Goal: Task Accomplishment & Management: Use online tool/utility

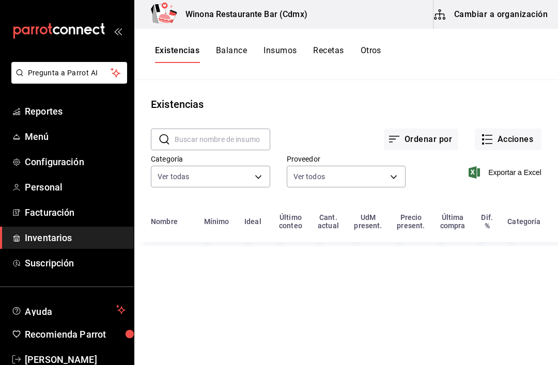
scroll to position [26, 0]
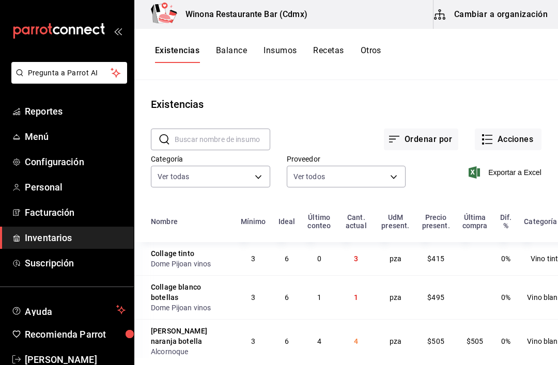
click at [507, 129] on button "Acciones" at bounding box center [508, 140] width 67 height 22
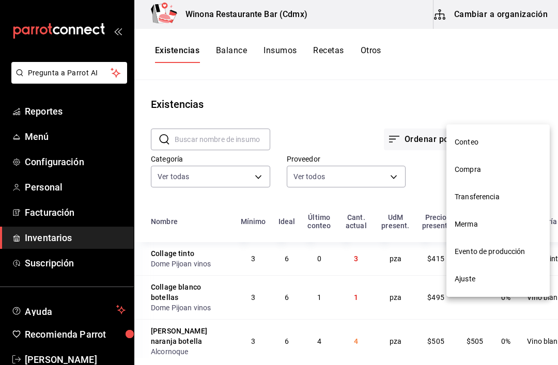
click at [493, 141] on span "Conteo" at bounding box center [498, 142] width 87 height 11
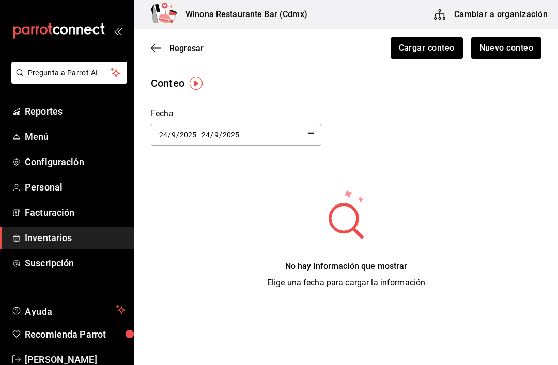
click at [66, 269] on span "Suscripción" at bounding box center [75, 263] width 101 height 14
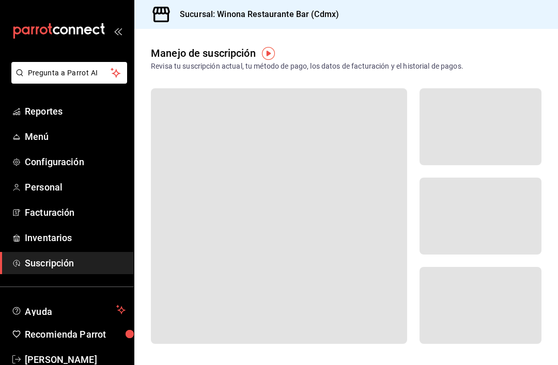
click at [65, 239] on span "Inventarios" at bounding box center [75, 238] width 101 height 14
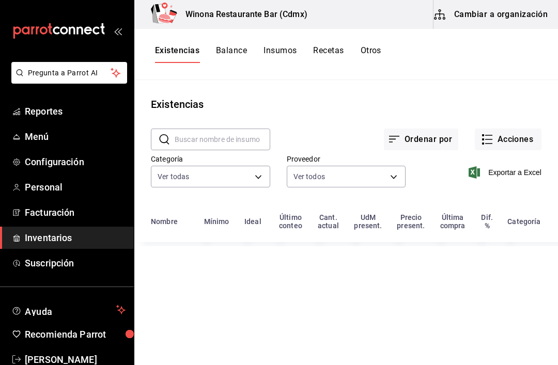
click at [527, 140] on button "Acciones" at bounding box center [508, 140] width 67 height 22
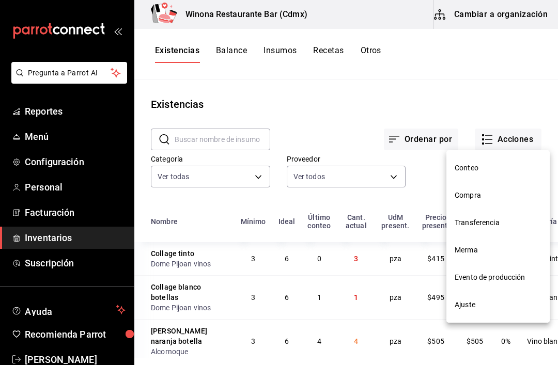
click at [483, 307] on span "Ajuste" at bounding box center [498, 305] width 87 height 11
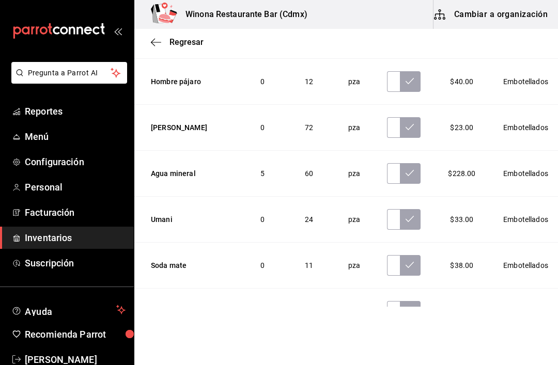
scroll to position [2924, 0]
click at [154, 42] on icon "button" at bounding box center [156, 42] width 10 height 9
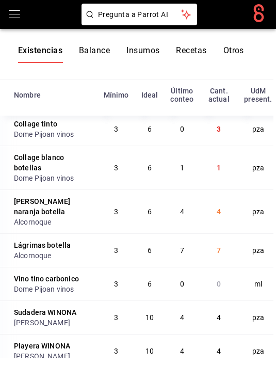
scroll to position [243, 0]
click at [9, 18] on icon "open drawer" at bounding box center [14, 14] width 11 height 8
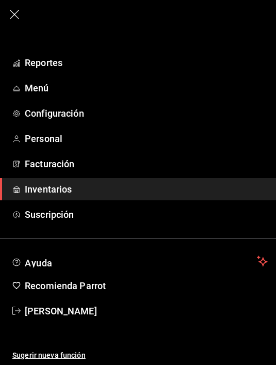
click at [73, 188] on span "Inventarios" at bounding box center [146, 189] width 243 height 14
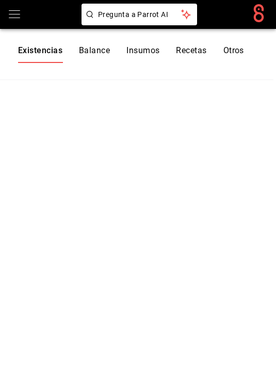
click at [232, 56] on button "Otros" at bounding box center [234, 54] width 21 height 18
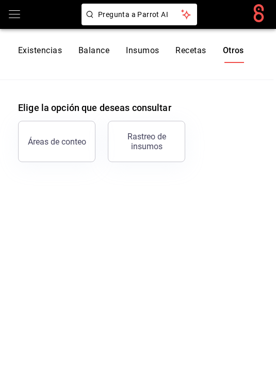
click at [34, 53] on button "Existencias" at bounding box center [40, 54] width 44 height 18
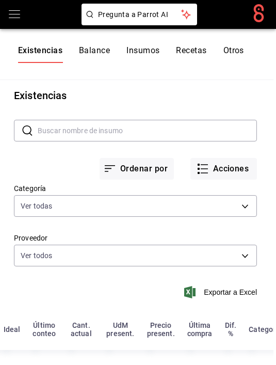
scroll to position [6, 0]
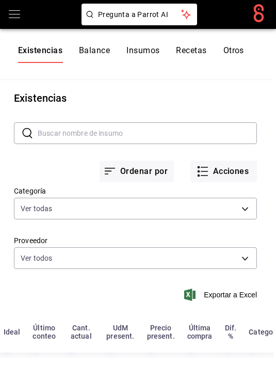
click at [225, 174] on button "Acciones" at bounding box center [224, 172] width 67 height 22
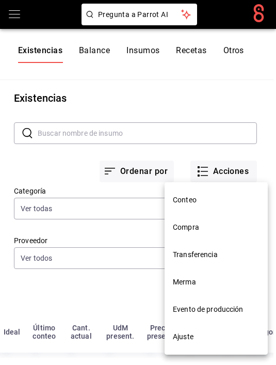
click at [214, 198] on span "Conteo" at bounding box center [216, 200] width 87 height 11
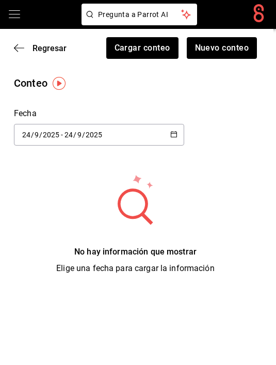
click at [155, 49] on button "Cargar conteo" at bounding box center [142, 48] width 72 height 22
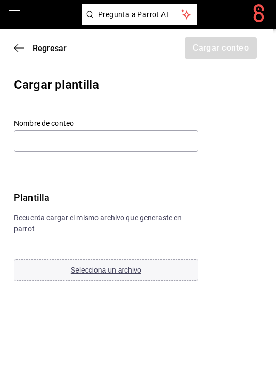
click at [10, 51] on div "Regresar Cargar conteo" at bounding box center [135, 48] width 276 height 38
click at [16, 41] on div "Regresar Cargar conteo" at bounding box center [135, 48] width 276 height 38
click at [18, 52] on icon "button" at bounding box center [16, 48] width 4 height 8
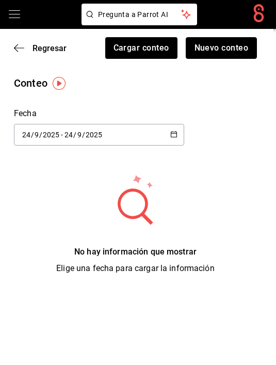
click at [229, 49] on button "Nuevo conteo" at bounding box center [222, 48] width 72 height 22
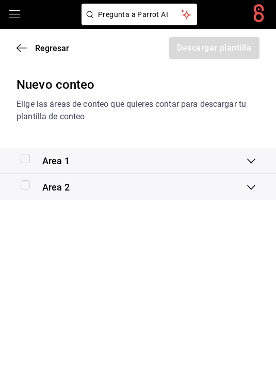
click at [21, 156] on input "checkbox" at bounding box center [25, 158] width 9 height 9
checkbox input "true"
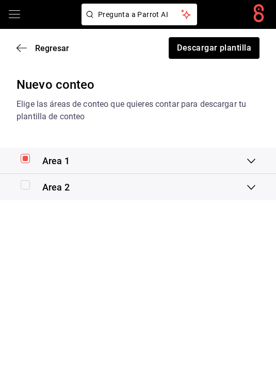
click at [23, 189] on input "checkbox" at bounding box center [25, 184] width 9 height 9
checkbox input "true"
click at [220, 58] on button "Descargar plantilla" at bounding box center [214, 48] width 92 height 22
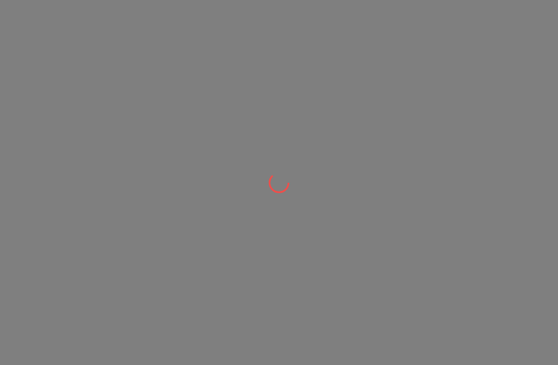
scroll to position [10, 0]
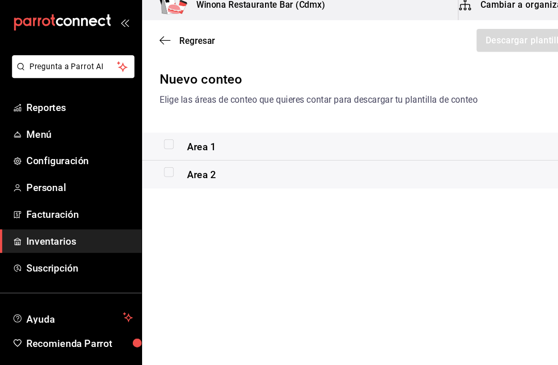
click at [63, 257] on span "Suscripción" at bounding box center [75, 263] width 101 height 14
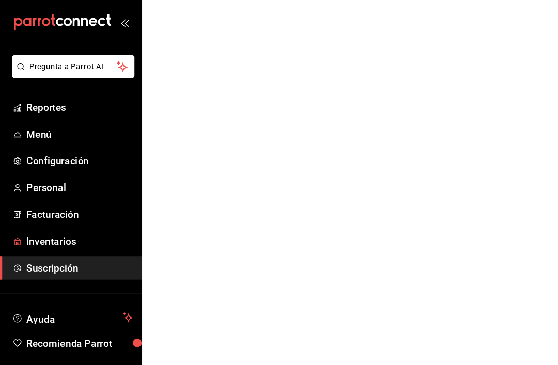
click at [68, 238] on link "Inventarios" at bounding box center [67, 238] width 134 height 22
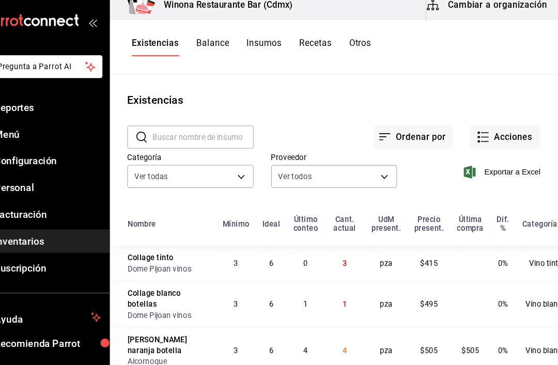
click at [494, 129] on button "Acciones" at bounding box center [508, 140] width 67 height 22
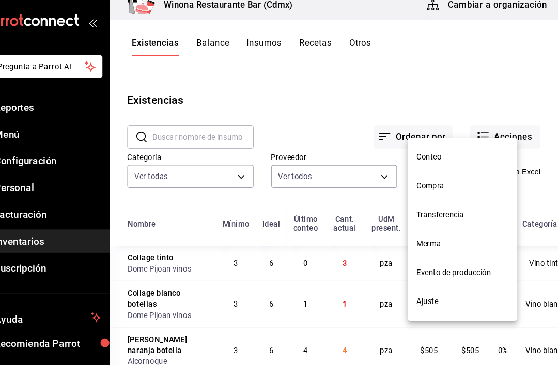
click at [437, 298] on li "Ajuste" at bounding box center [467, 295] width 103 height 27
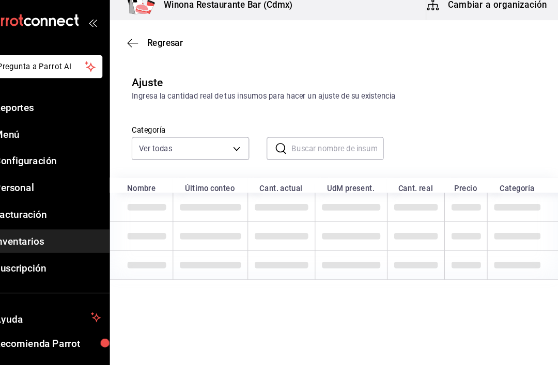
click at [349, 142] on input "text" at bounding box center [349, 150] width 87 height 21
type input "F"
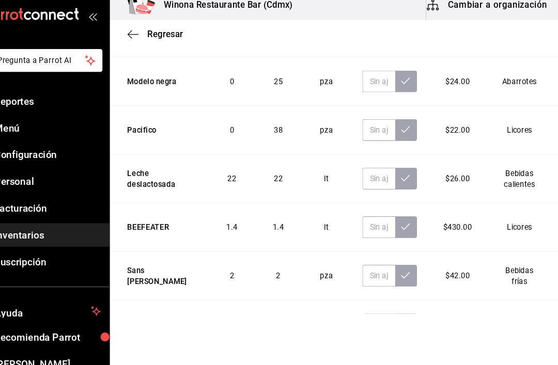
scroll to position [4, 0]
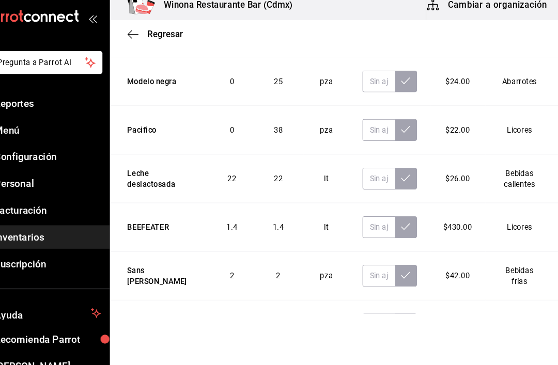
click at [44, 256] on span "Suscripción" at bounding box center [75, 260] width 101 height 14
